Goal: Task Accomplishment & Management: Manage account settings

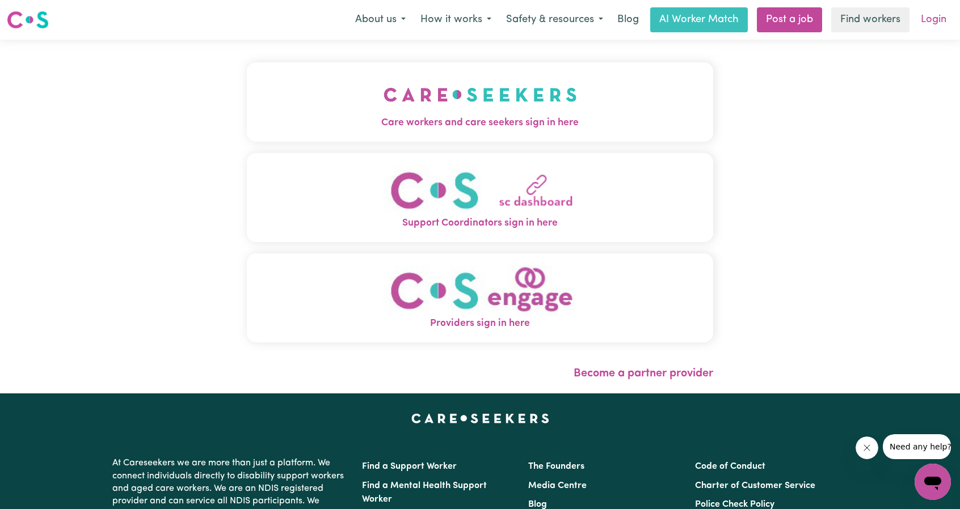
click at [538, 28] on link "Login" at bounding box center [933, 19] width 39 height 25
click at [521, 116] on span "Care workers and care seekers sign in here" at bounding box center [480, 123] width 466 height 15
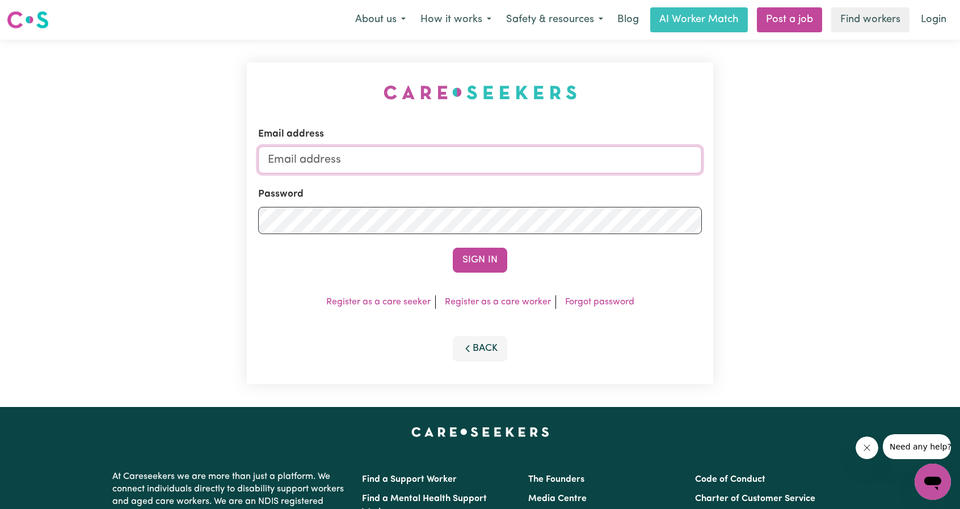
click at [538, 168] on input "Email address" at bounding box center [479, 159] width 443 height 27
drag, startPoint x: 326, startPoint y: 162, endPoint x: 547, endPoint y: 183, distance: 221.6
click at [538, 168] on input "[EMAIL_ADDRESS][PERSON_NAME][DOMAIN_NAME]" at bounding box center [479, 159] width 443 height 27
type input "superuser~JoshuaGranvillani@careseekers.com.au"
click at [472, 248] on button "Sign In" at bounding box center [480, 260] width 54 height 25
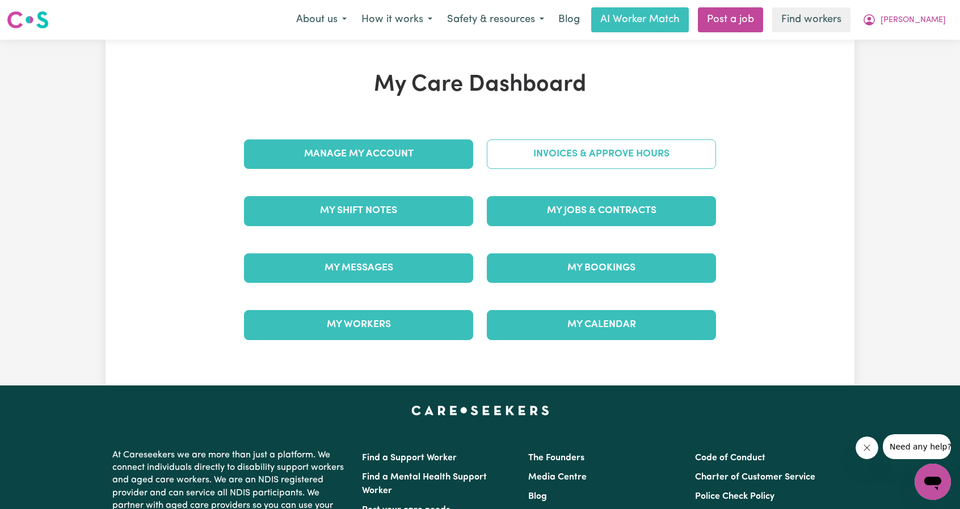
drag, startPoint x: 556, startPoint y: 139, endPoint x: 556, endPoint y: 146, distance: 6.8
click at [538, 139] on div "Invoices & Approve Hours" at bounding box center [601, 154] width 243 height 57
click at [538, 153] on link "Invoices & Approve Hours" at bounding box center [601, 154] width 229 height 29
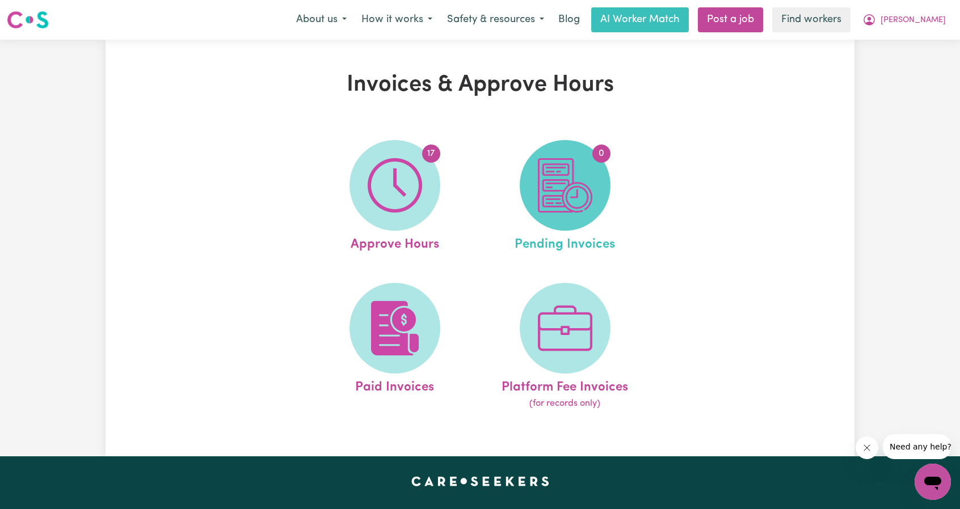
click at [538, 171] on img at bounding box center [565, 185] width 54 height 54
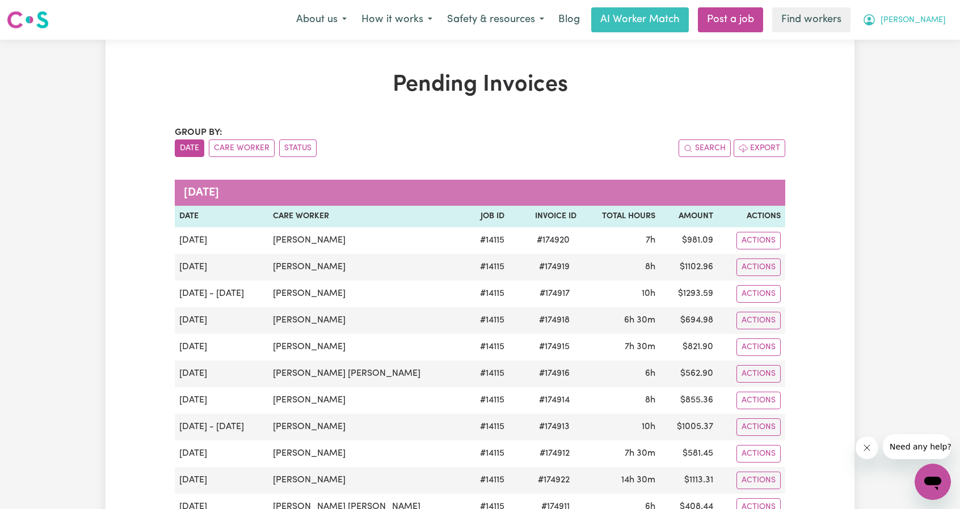
click at [538, 19] on span "[PERSON_NAME]" at bounding box center [912, 20] width 65 height 12
click at [538, 40] on link "My Dashboard" at bounding box center [908, 44] width 90 height 22
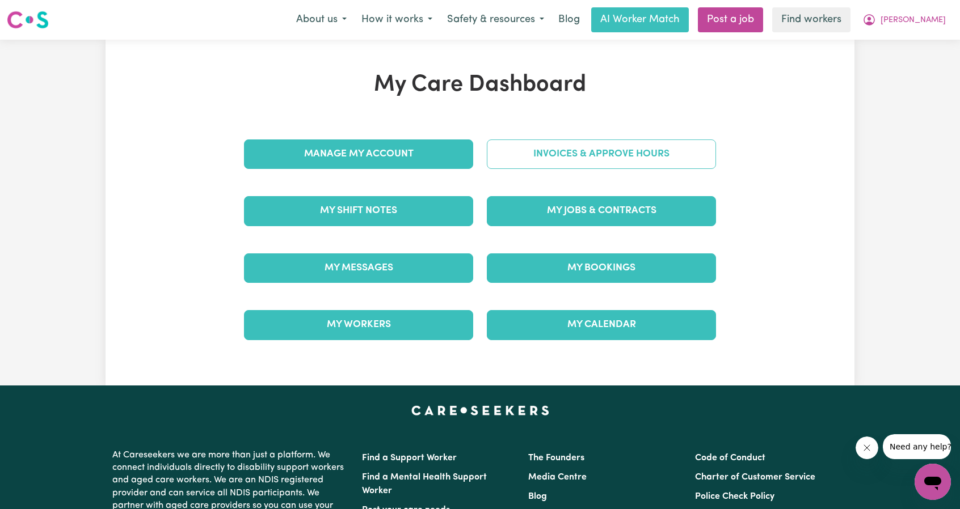
click at [538, 163] on link "Invoices & Approve Hours" at bounding box center [601, 154] width 229 height 29
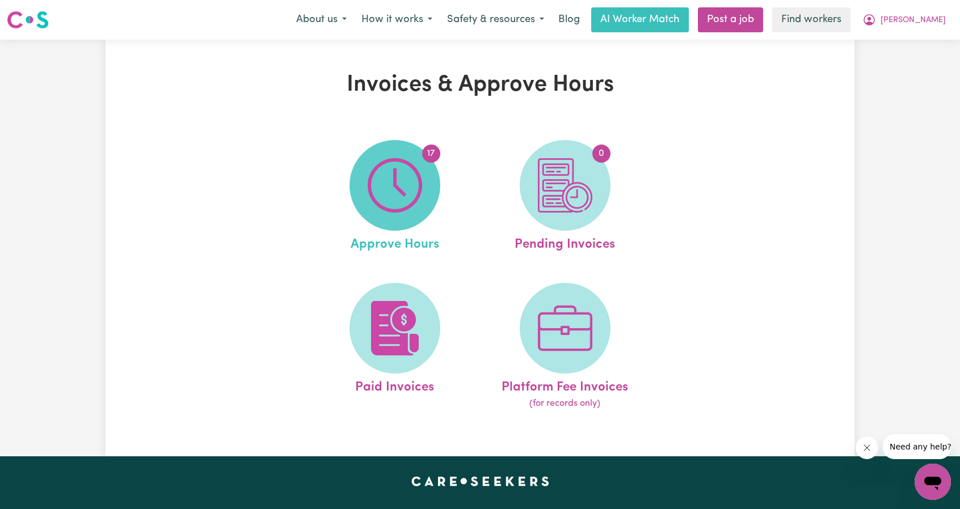
click at [422, 182] on span "17" at bounding box center [394, 185] width 91 height 91
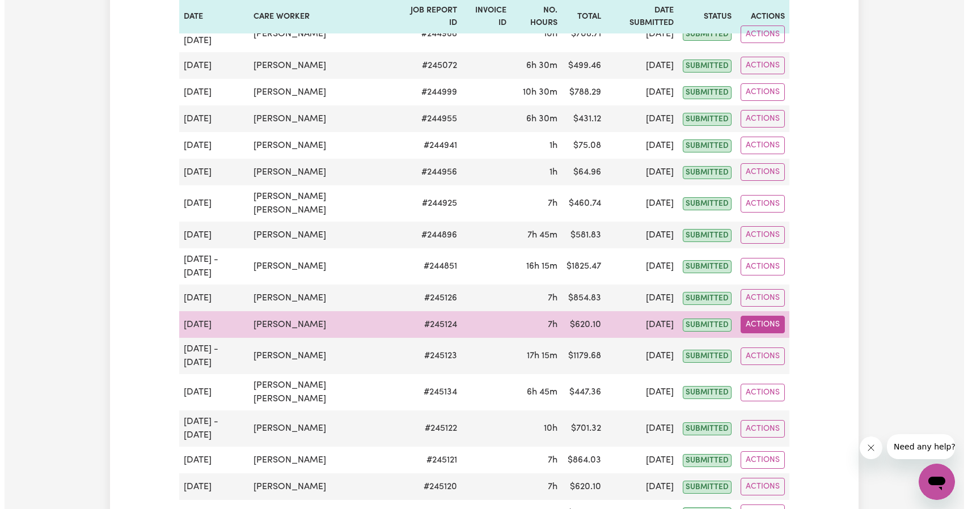
scroll to position [227, 0]
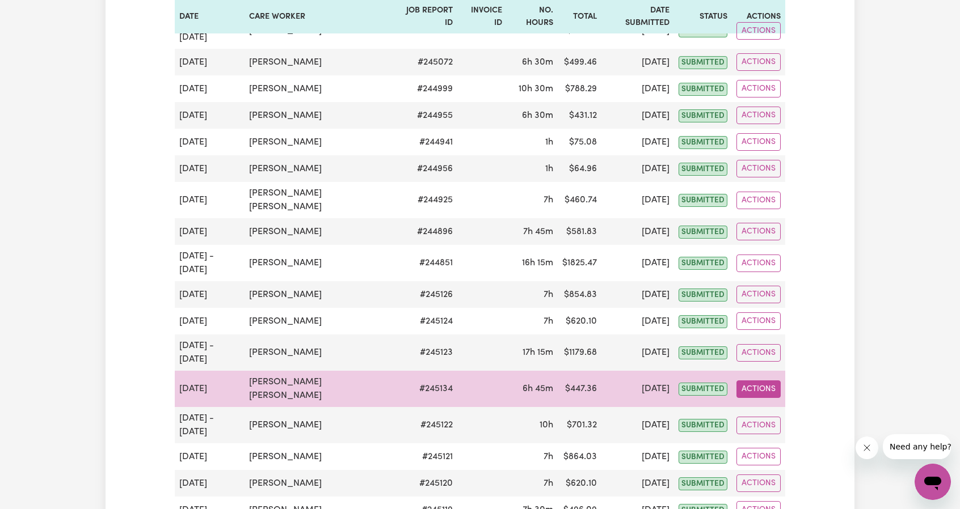
click at [538, 381] on button "Actions" at bounding box center [758, 390] width 44 height 18
click at [538, 404] on link "View Job Report" at bounding box center [788, 415] width 97 height 23
select select "pm"
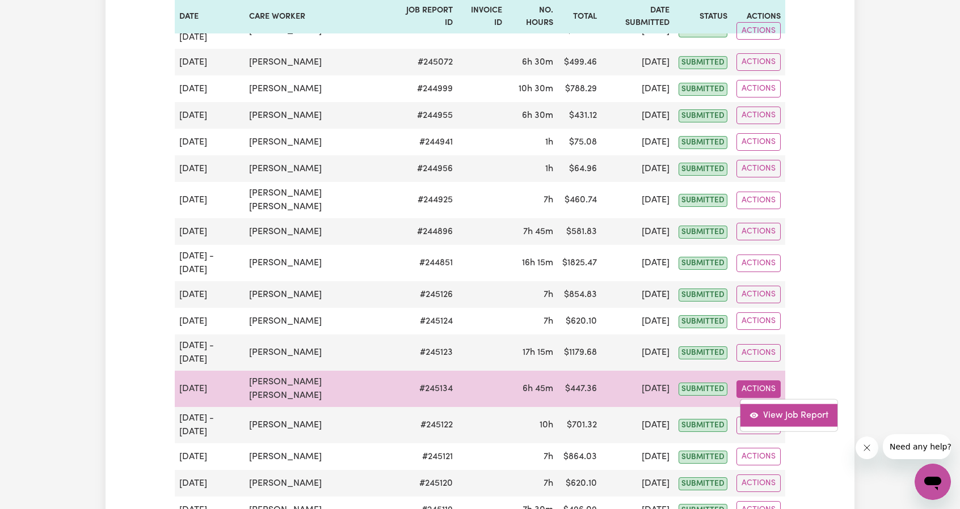
select select "pm"
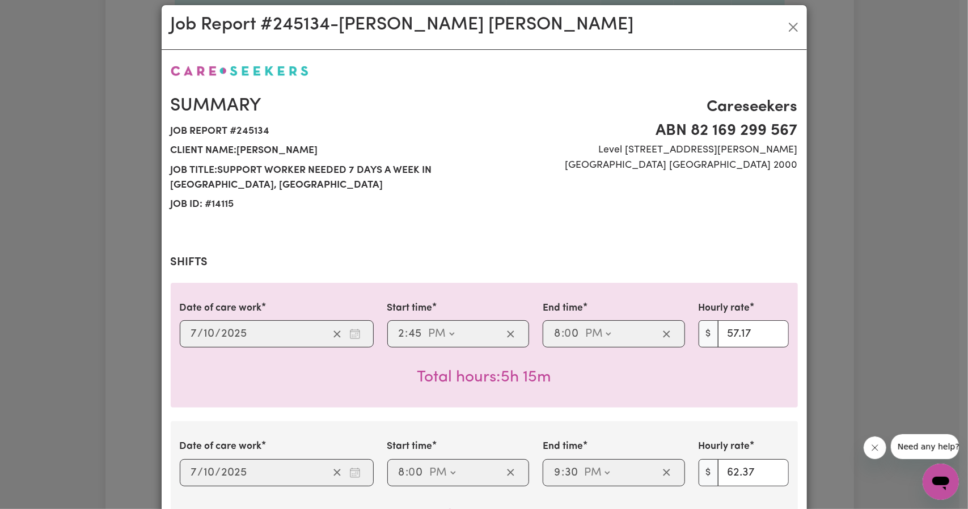
scroll to position [0, 0]
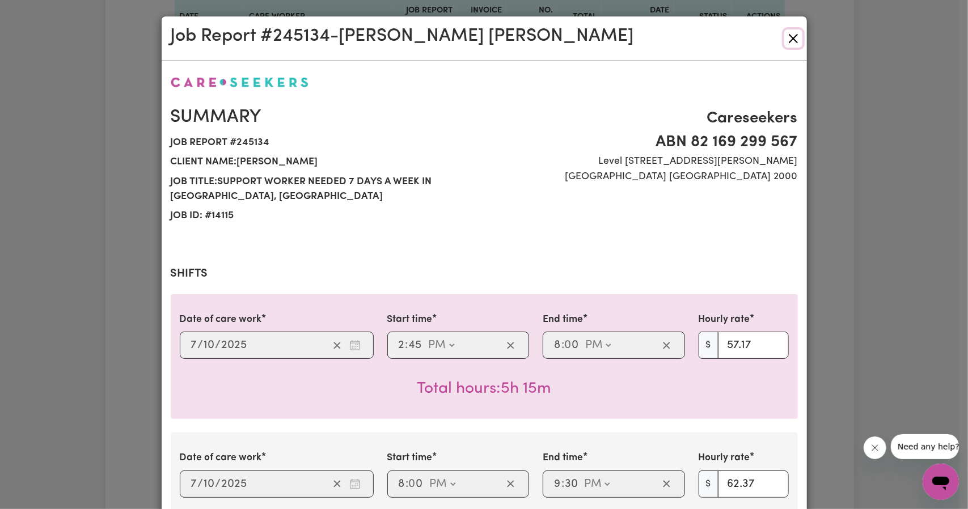
click at [538, 36] on button "Close" at bounding box center [793, 38] width 18 height 18
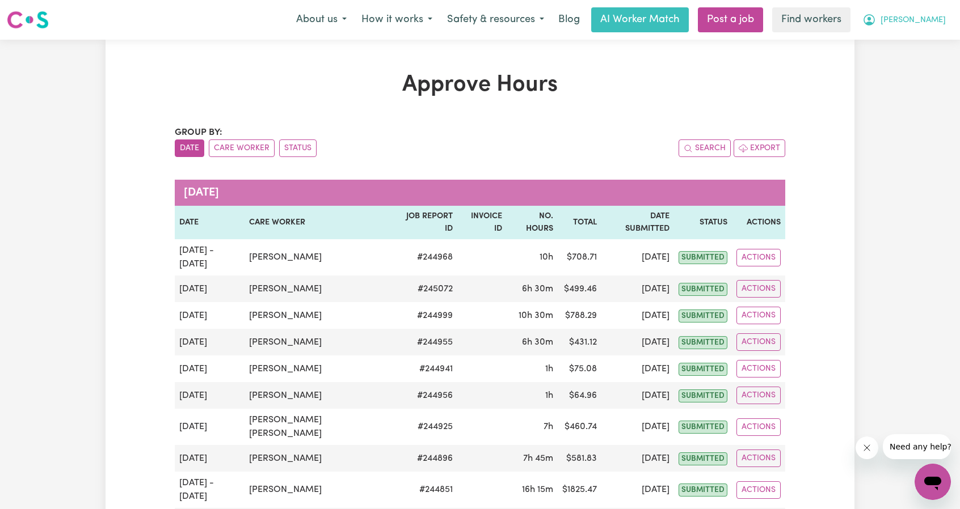
click at [538, 20] on span "[PERSON_NAME]" at bounding box center [912, 20] width 65 height 12
click at [538, 63] on link "Logout" at bounding box center [908, 65] width 90 height 22
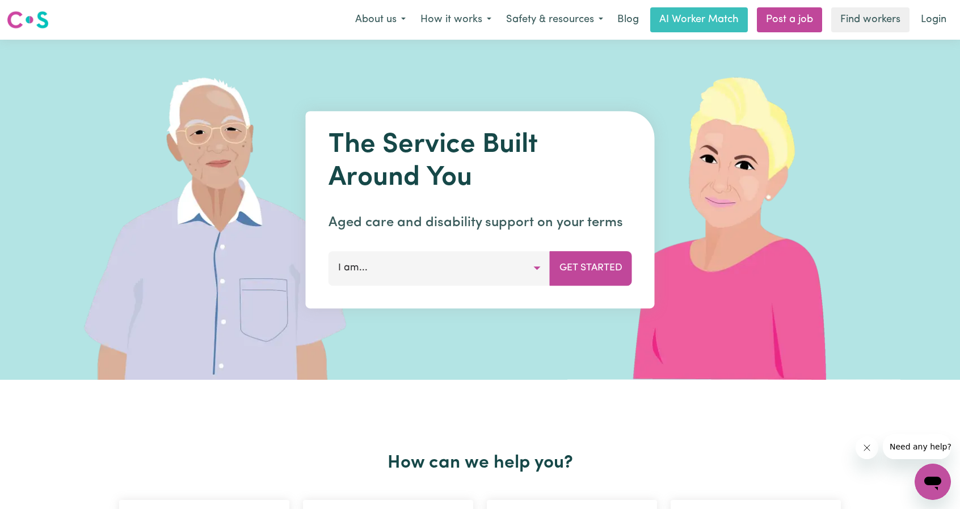
click at [538, 24] on link "Login" at bounding box center [933, 19] width 39 height 25
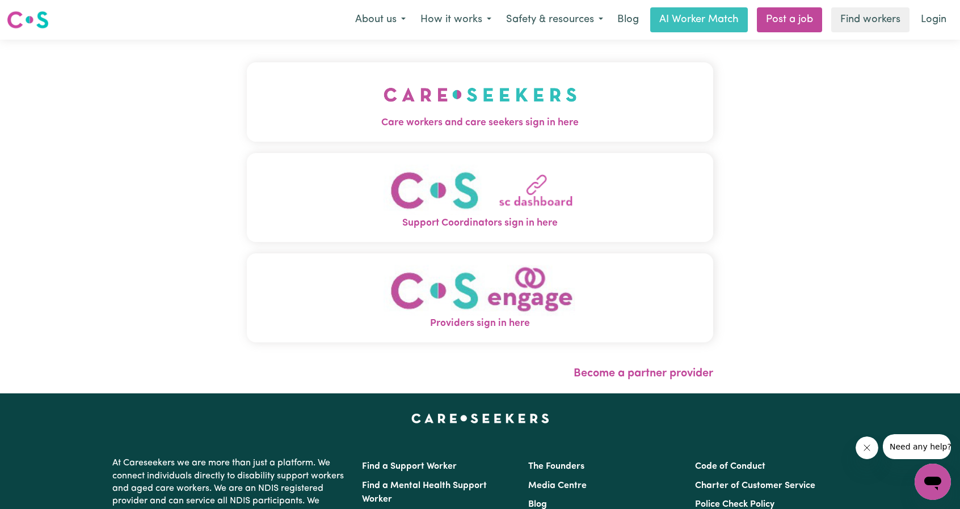
click at [509, 116] on span "Care workers and care seekers sign in here" at bounding box center [480, 123] width 466 height 15
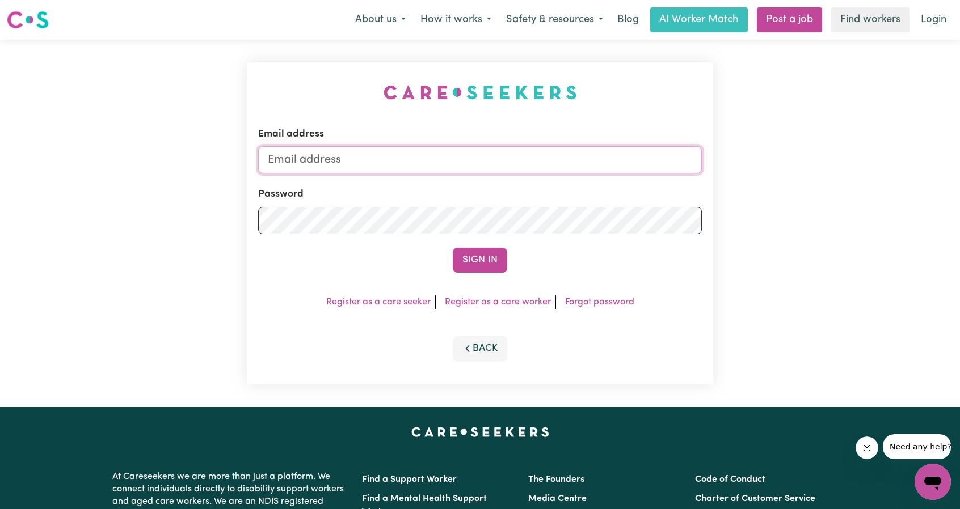
click at [538, 153] on input "Email address" at bounding box center [479, 159] width 443 height 27
drag, startPoint x: 324, startPoint y: 163, endPoint x: 566, endPoint y: 190, distance: 243.1
click at [538, 178] on form "Email address superuser~ethan@careseekers.com.au Password Sign In" at bounding box center [479, 200] width 443 height 146
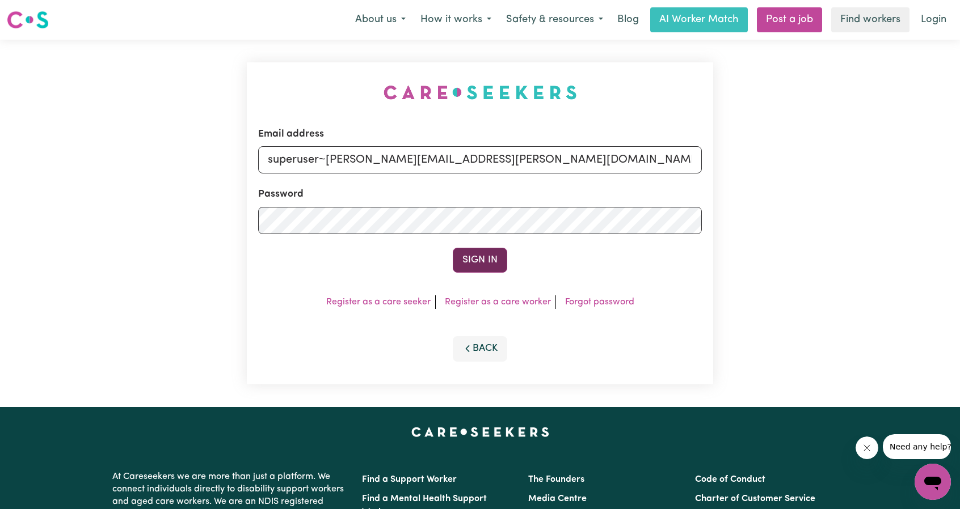
type input "superuser~yolanda.juen@gmail.com"
click at [465, 264] on button "Sign In" at bounding box center [480, 260] width 54 height 25
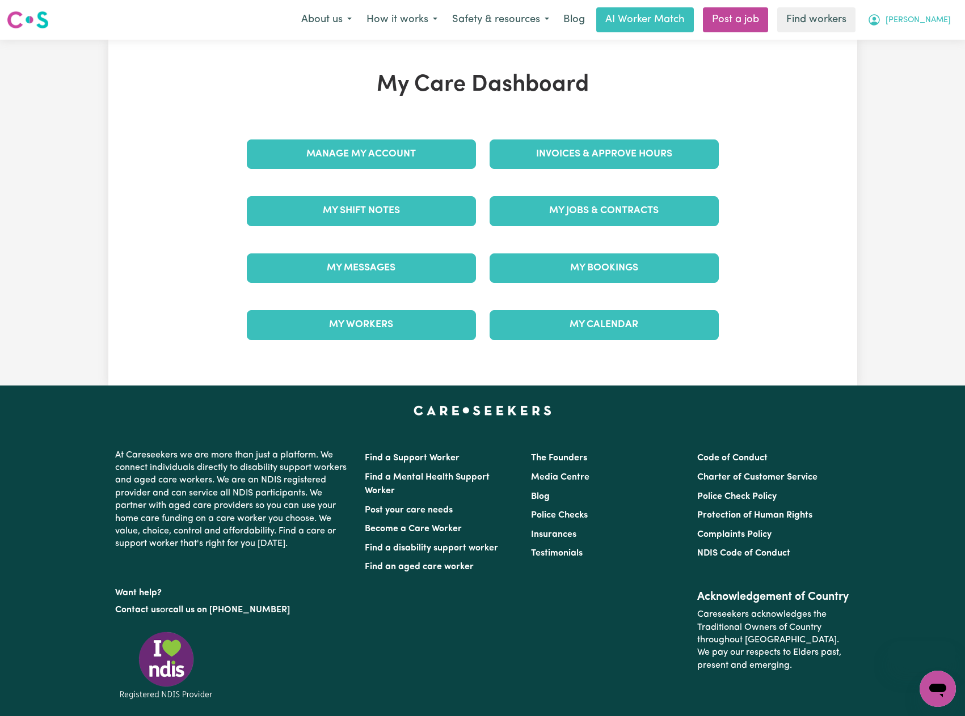
click at [935, 14] on button "[PERSON_NAME]" at bounding box center [909, 20] width 98 height 24
click at [905, 57] on link "Logout" at bounding box center [913, 65] width 90 height 22
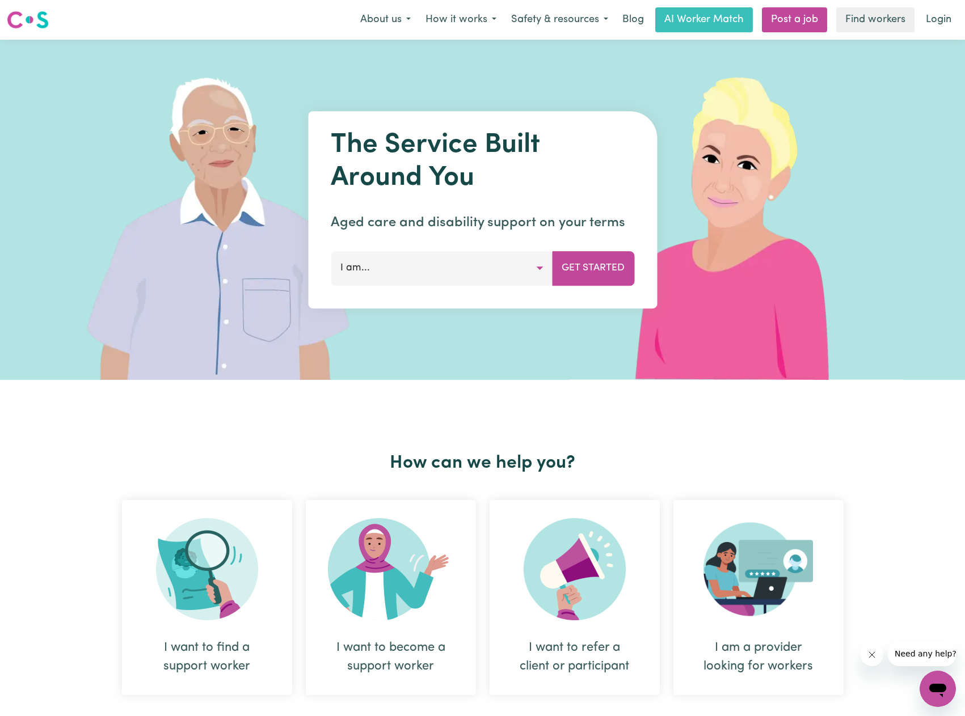
click at [930, 15] on link "Login" at bounding box center [938, 19] width 39 height 25
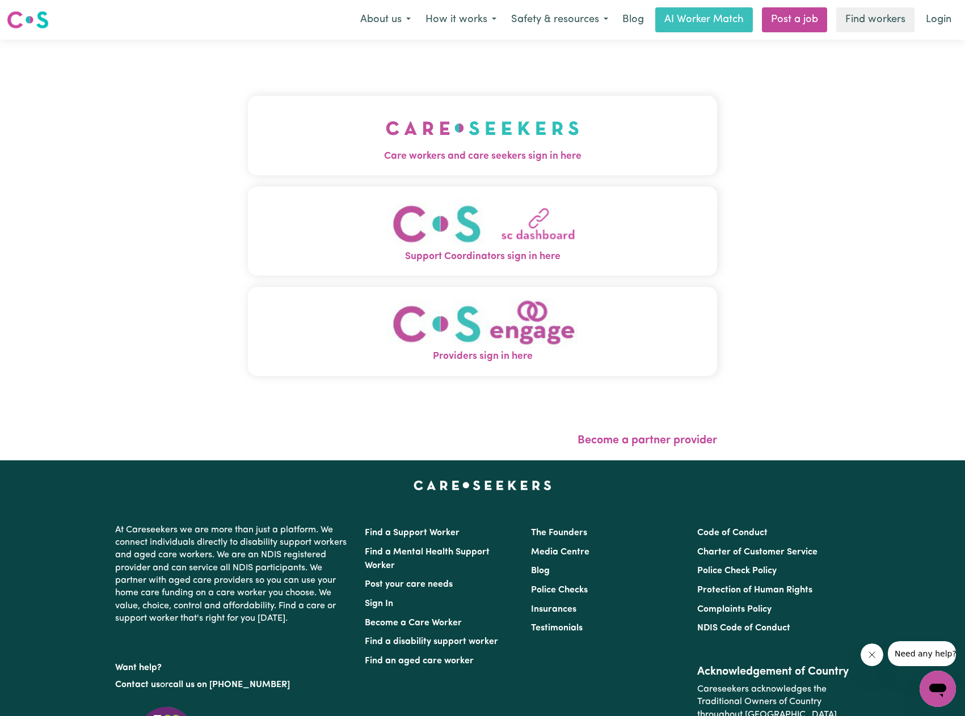
click at [419, 131] on img "Care workers and care seekers sign in here" at bounding box center [482, 128] width 193 height 42
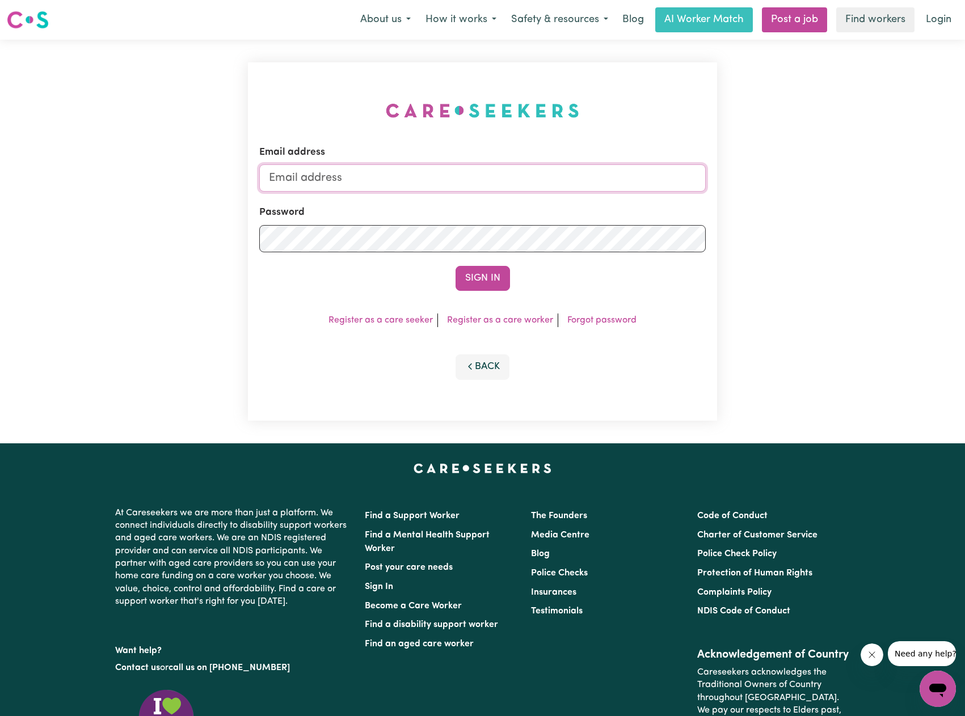
click at [408, 189] on input "Email address" at bounding box center [482, 177] width 446 height 27
drag, startPoint x: 331, startPoint y: 180, endPoint x: 537, endPoint y: 190, distance: 206.1
click at [529, 187] on input "[EMAIL_ADDRESS][PERSON_NAME][DOMAIN_NAME]" at bounding box center [482, 177] width 446 height 27
drag, startPoint x: 342, startPoint y: 170, endPoint x: 338, endPoint y: 175, distance: 6.0
click at [342, 170] on input "[EMAIL_ADDRESS][PERSON_NAME][DOMAIN_NAME]" at bounding box center [482, 177] width 446 height 27
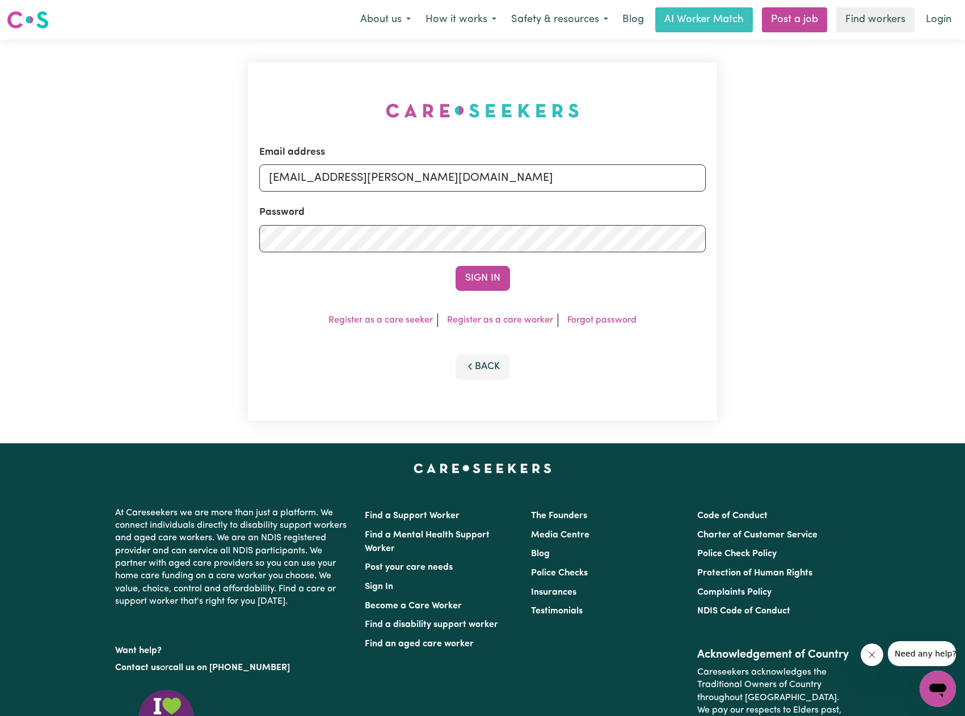
drag, startPoint x: 326, startPoint y: 176, endPoint x: 565, endPoint y: 189, distance: 239.7
click at [564, 189] on input "[EMAIL_ADDRESS][PERSON_NAME][DOMAIN_NAME]" at bounding box center [482, 177] width 446 height 27
type input "superuser~[EMAIL_ADDRESS][DOMAIN_NAME]"
click at [500, 267] on button "Sign In" at bounding box center [482, 278] width 54 height 25
